Goal: Task Accomplishment & Management: Manage account settings

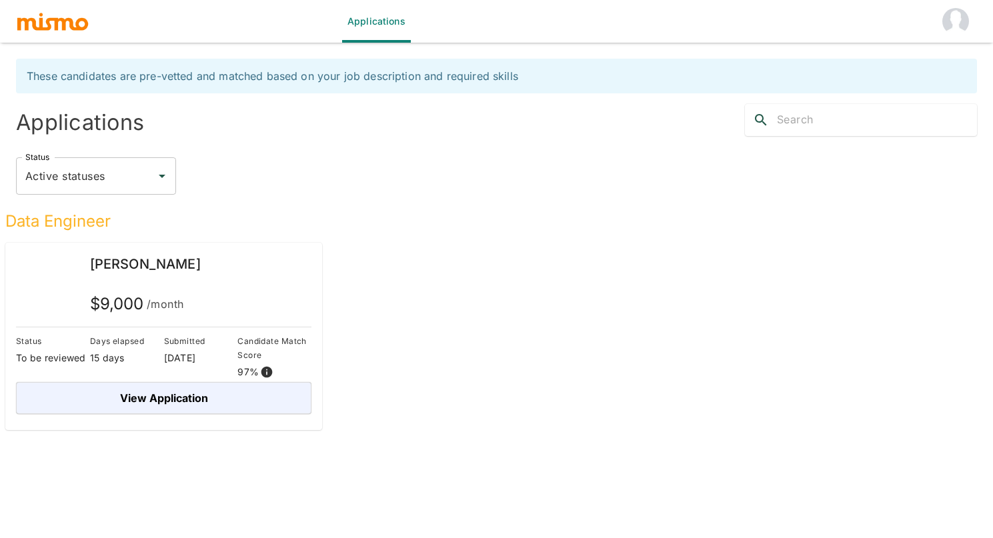
click at [960, 35] on button "account of current user" at bounding box center [955, 21] width 43 height 43
click at [966, 63] on li "Log out" at bounding box center [956, 61] width 62 height 27
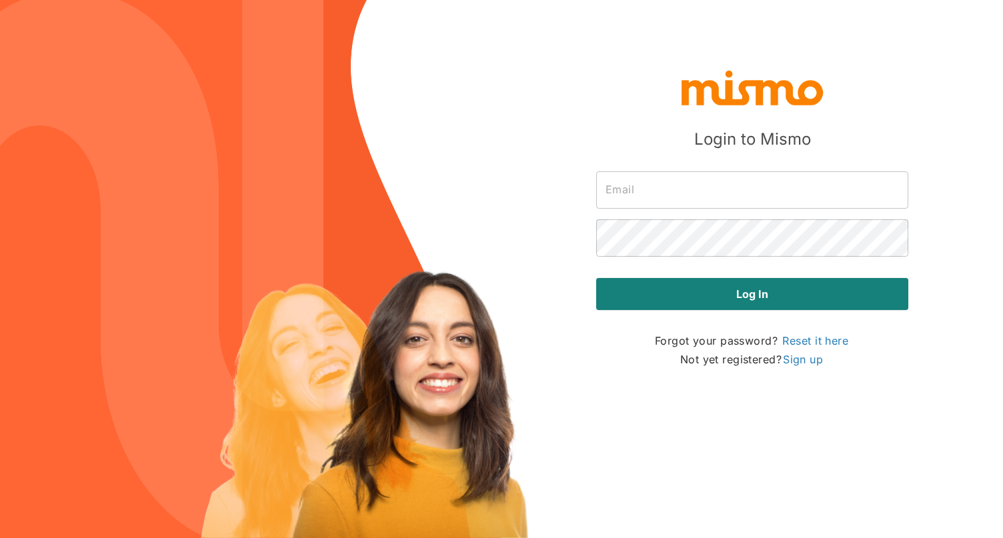
click at [653, 197] on input "text" at bounding box center [752, 189] width 312 height 37
type input "admin@mismo.team"
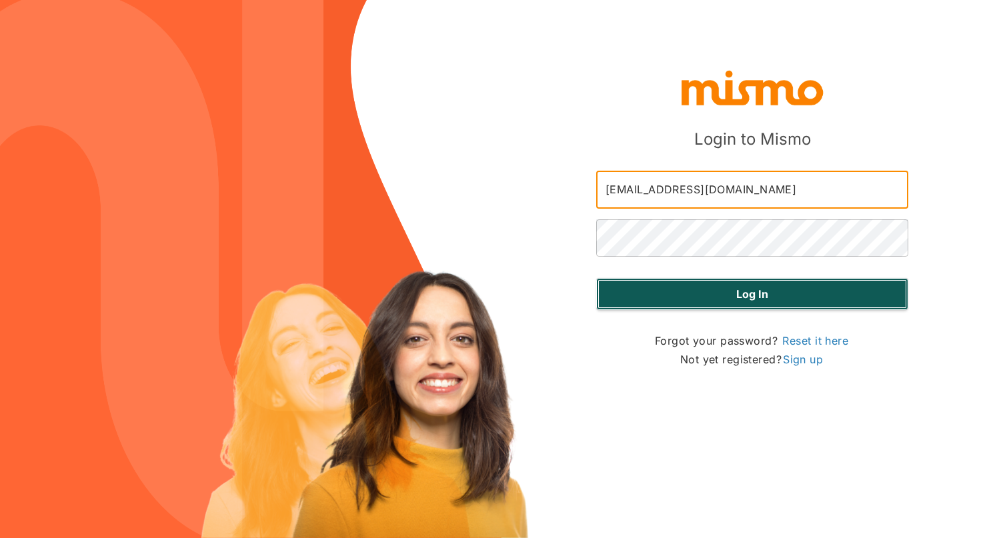
click at [682, 297] on button "Log in" at bounding box center [752, 294] width 312 height 32
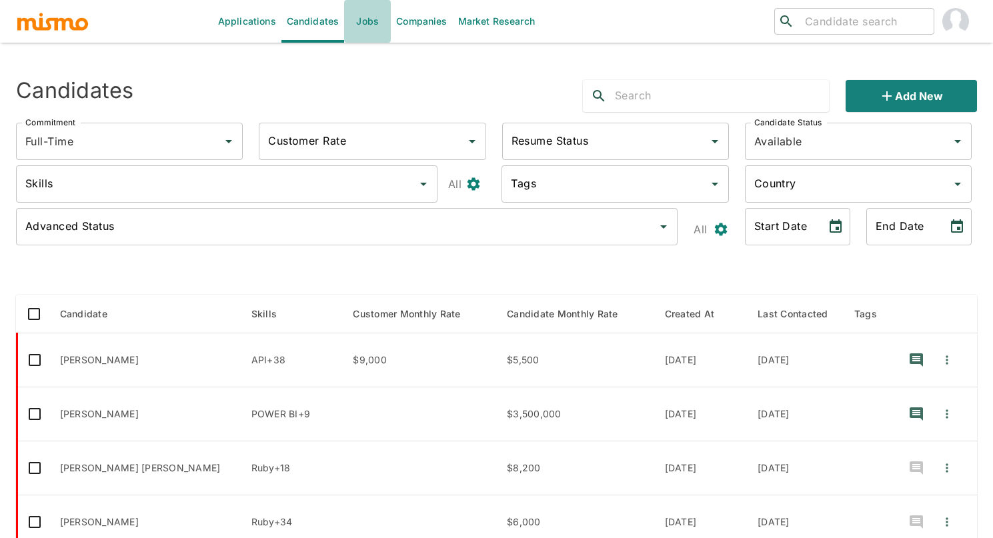
click at [365, 34] on link "Jobs" at bounding box center [367, 21] width 47 height 43
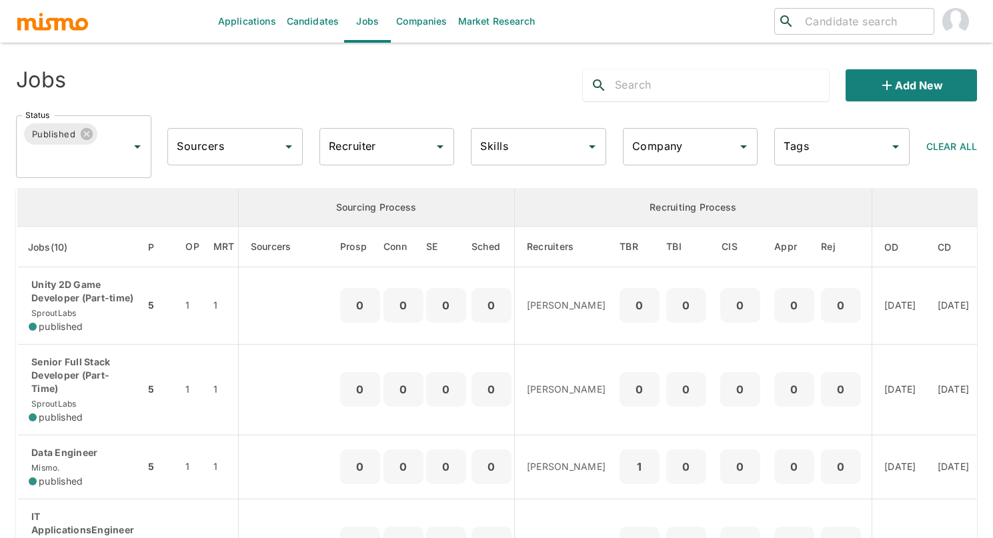
click at [677, 147] on input "Company" at bounding box center [680, 146] width 103 height 25
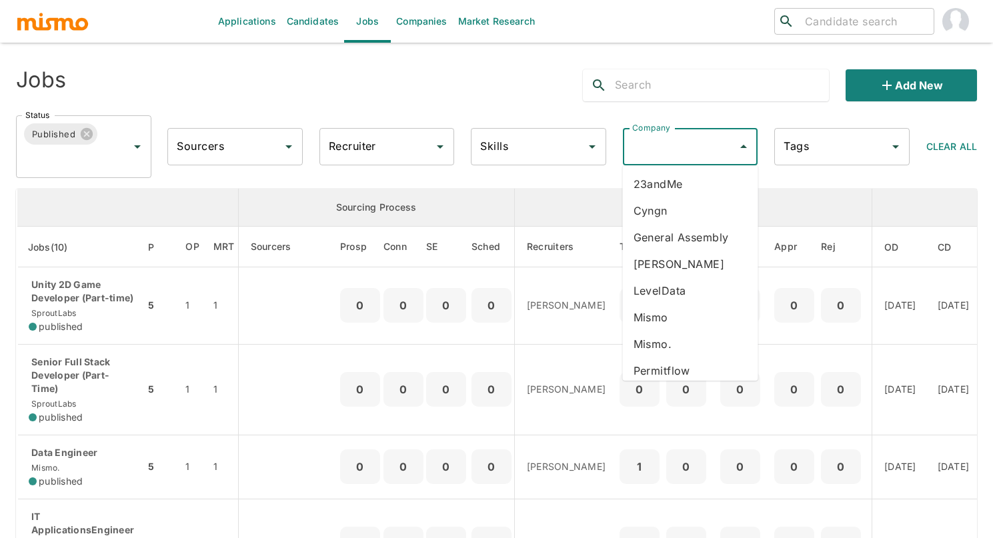
scroll to position [169, 0]
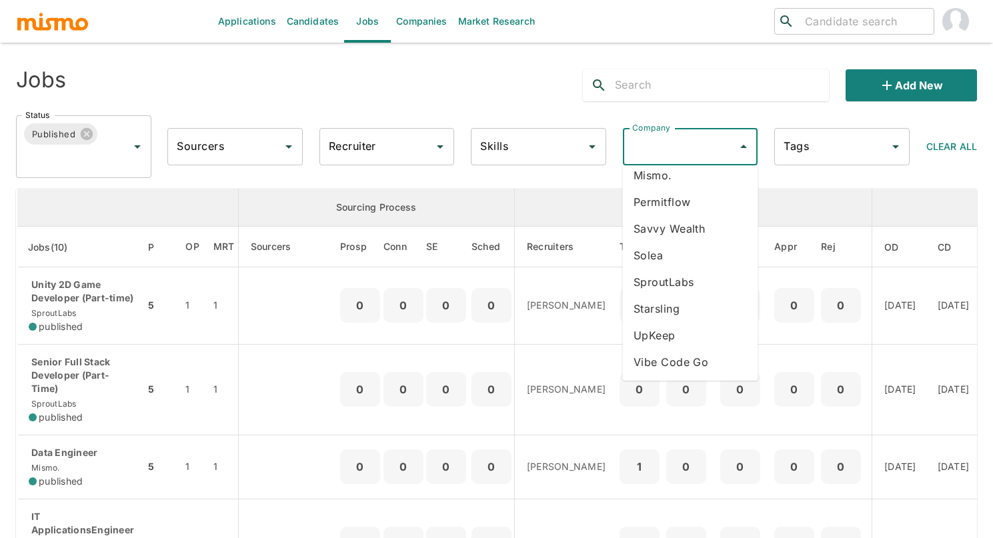
click at [666, 281] on li "SproutLabs" at bounding box center [690, 282] width 135 height 27
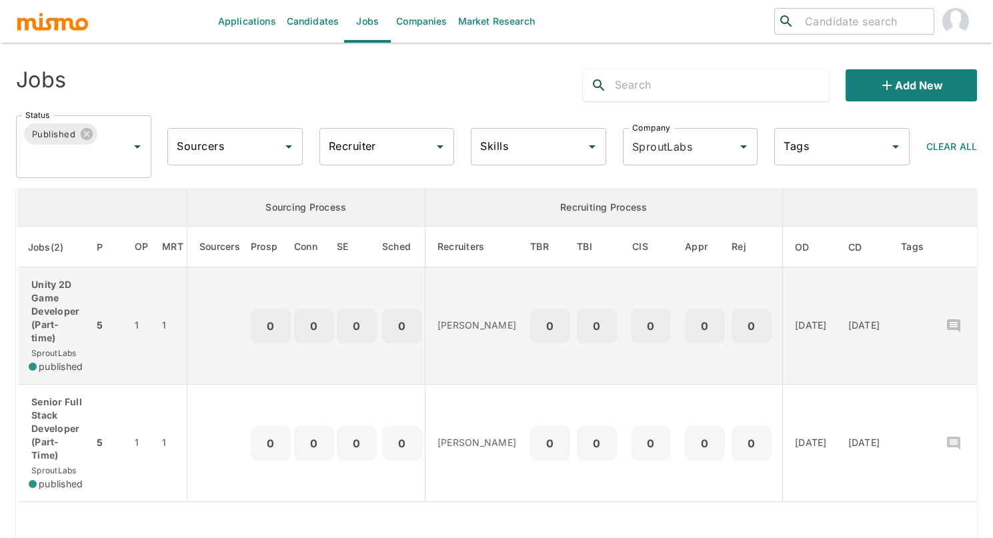
click at [77, 327] on p "Unity 2D Game Developer (Part-time)" at bounding box center [56, 311] width 54 height 67
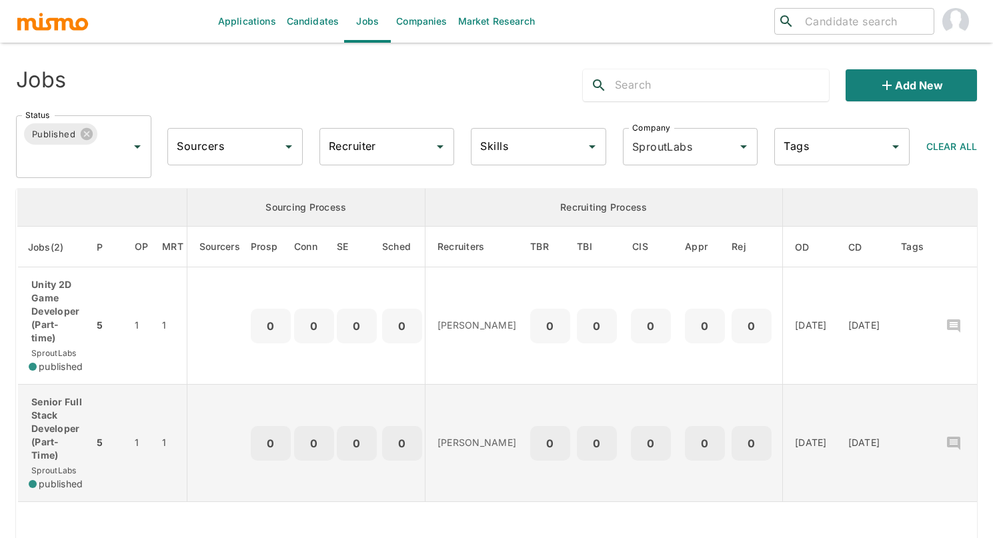
click at [61, 405] on p "Senior Full Stack Developer (Part-Time)" at bounding box center [56, 428] width 54 height 67
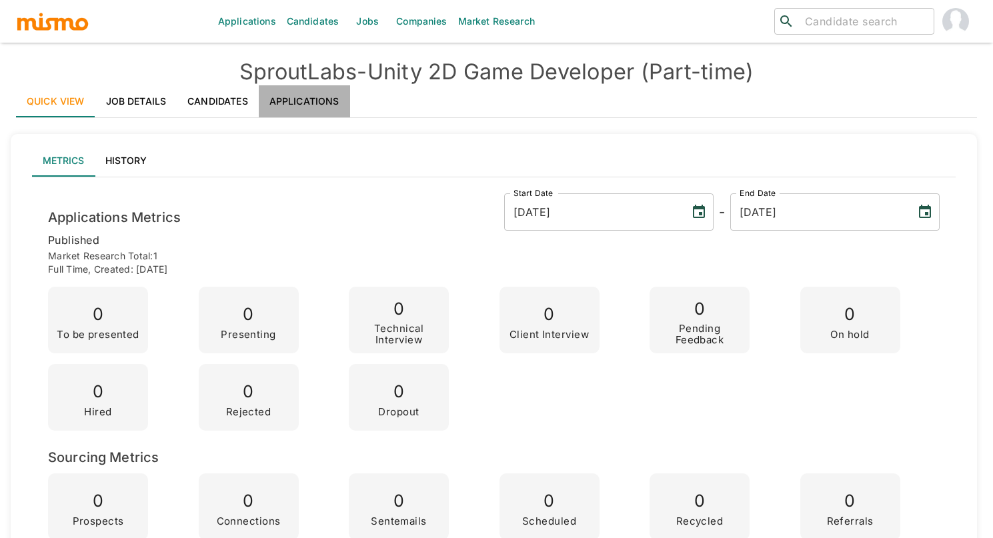
click at [321, 104] on link "Applications" at bounding box center [304, 101] width 91 height 32
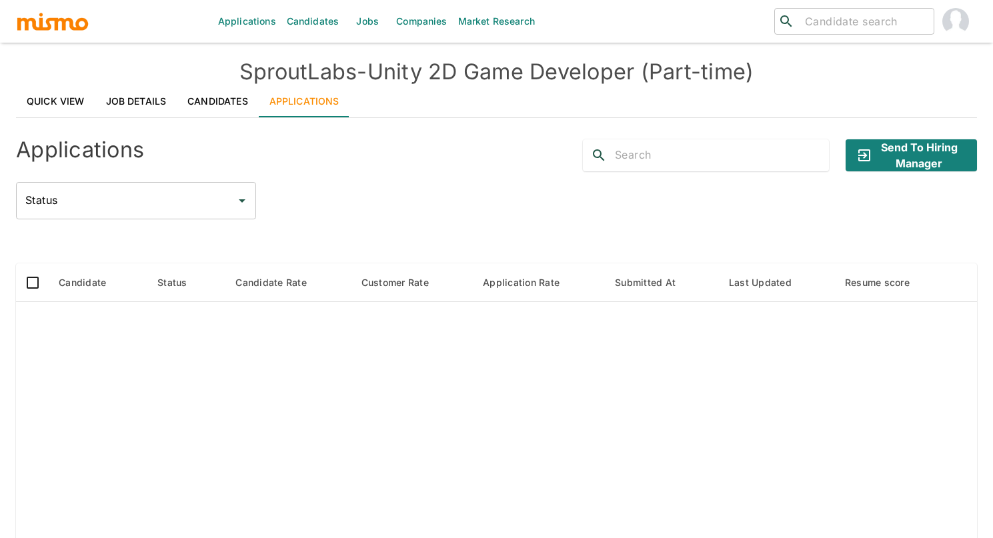
click at [183, 206] on input "Status" at bounding box center [126, 200] width 208 height 25
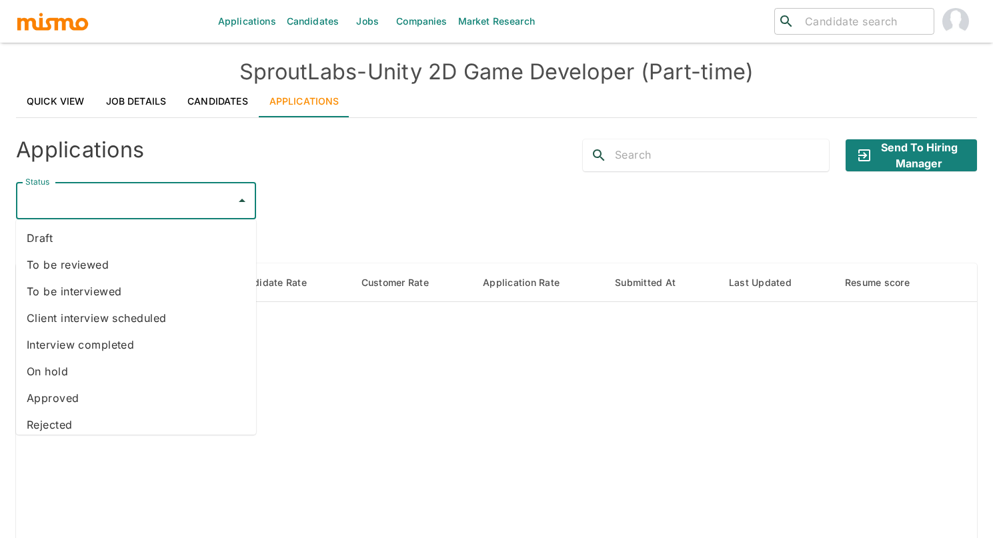
click at [170, 230] on li "Draft" at bounding box center [136, 238] width 240 height 27
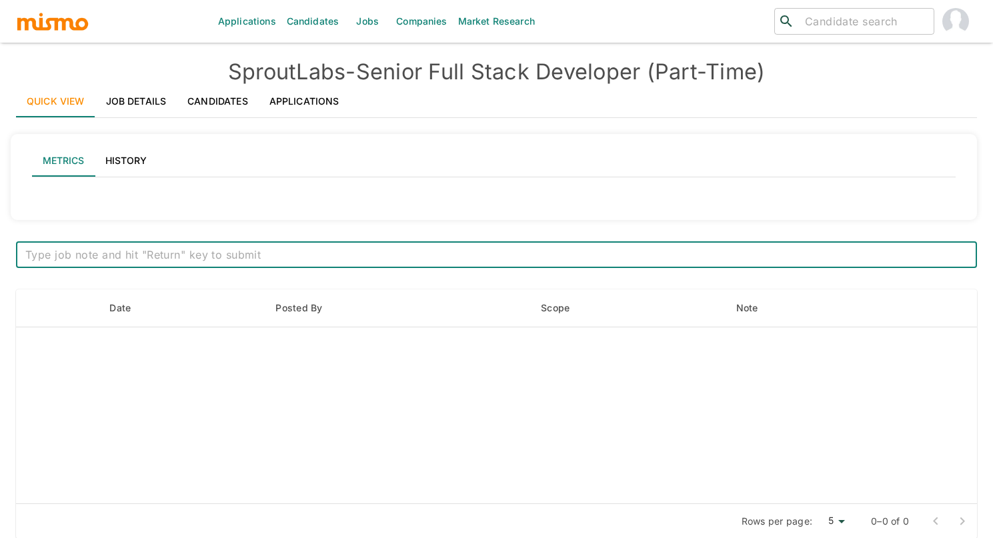
click at [300, 105] on link "Applications" at bounding box center [304, 101] width 91 height 32
